Goal: Find specific page/section: Find specific page/section

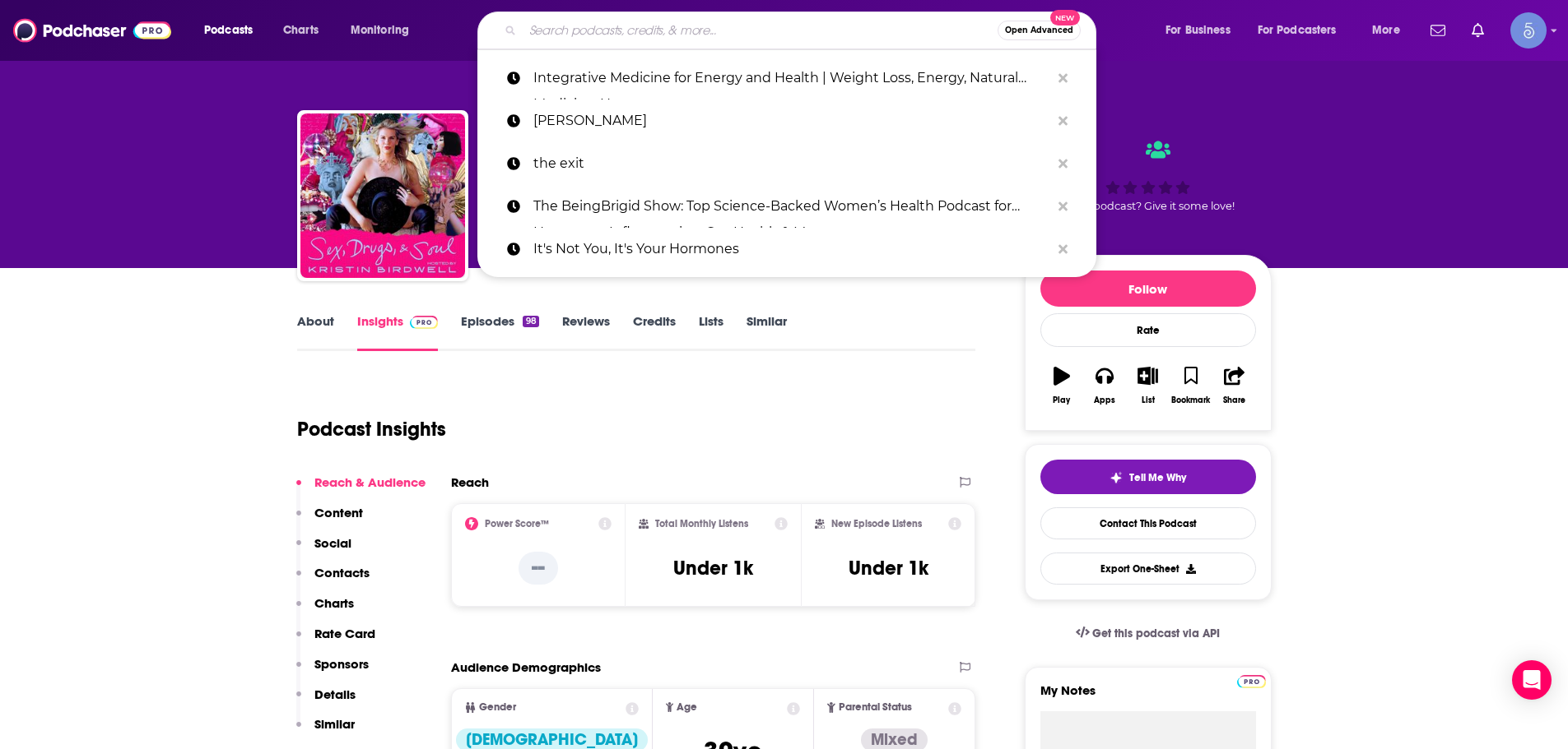
click at [656, 24] on input "Search podcasts, credits, & more..." at bounding box center [760, 30] width 475 height 26
paste input "The Advisor with [PERSON_NAME]"
type input "The Advisor with [PERSON_NAME]"
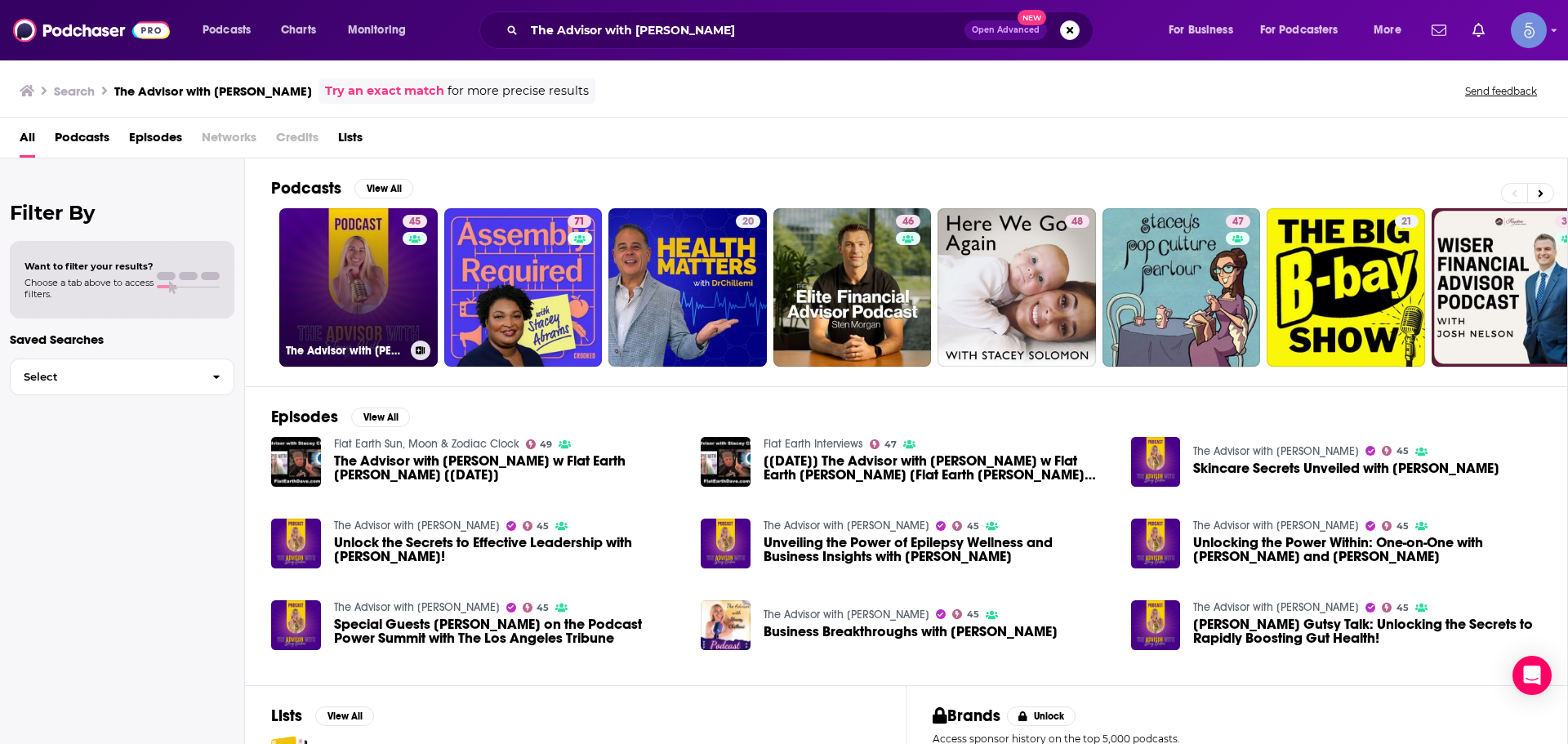
click at [346, 266] on link "45 The Advisor with [PERSON_NAME]" at bounding box center [359, 288] width 159 height 159
